Goal: Answer question/provide support

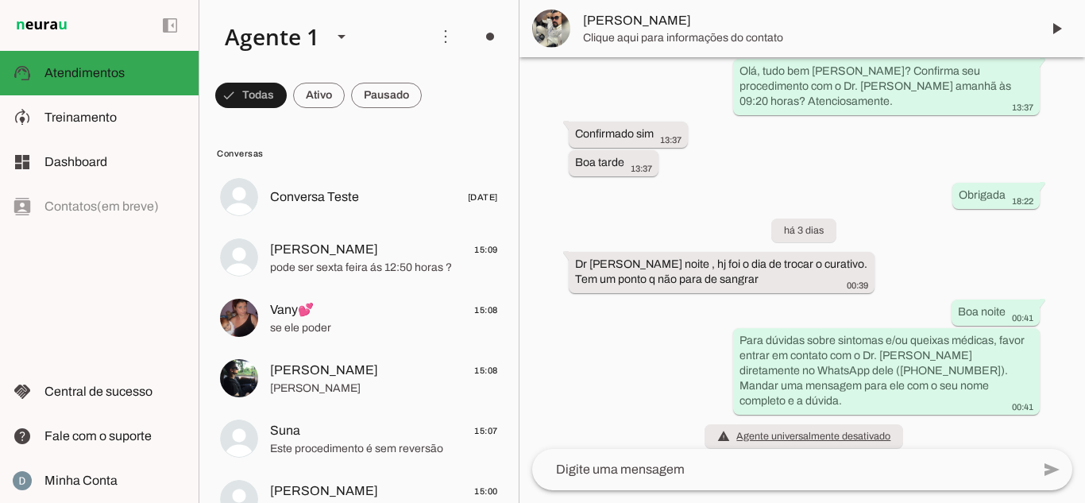
scroll to position [1528, 0]
